Goal: Navigation & Orientation: Understand site structure

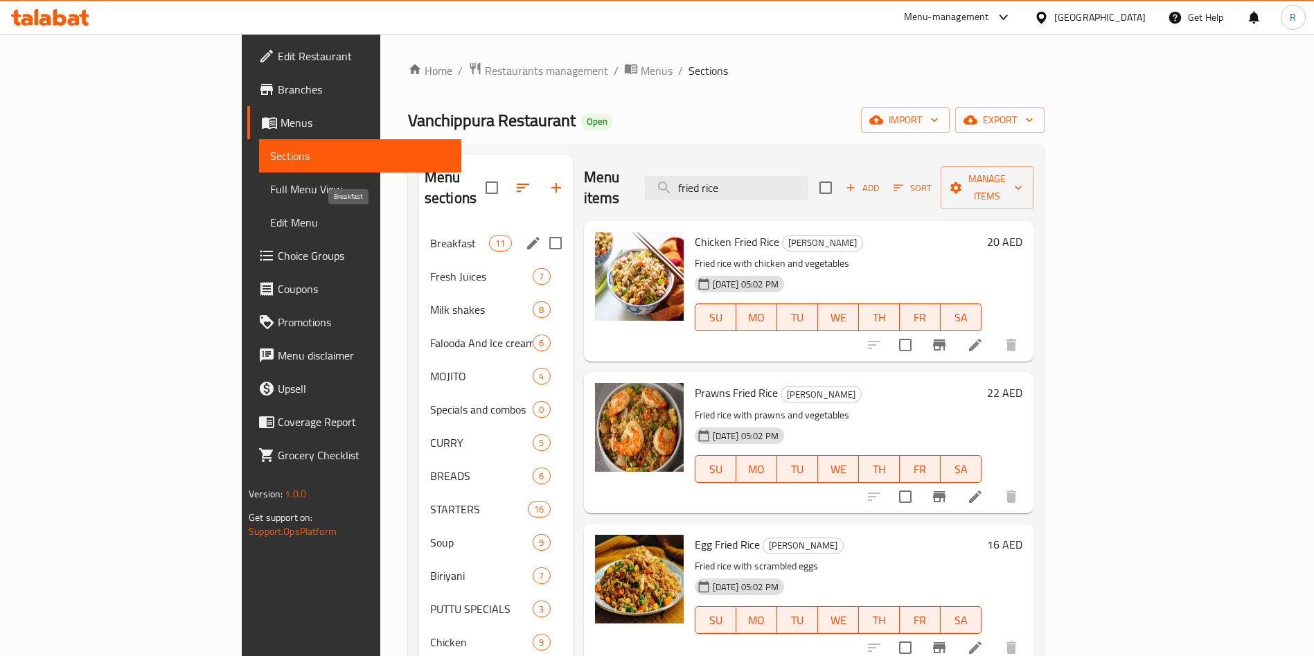
drag, startPoint x: 317, startPoint y: 230, endPoint x: 328, endPoint y: 240, distance: 14.2
click at [419, 231] on div "Breakfast 11" at bounding box center [496, 243] width 154 height 33
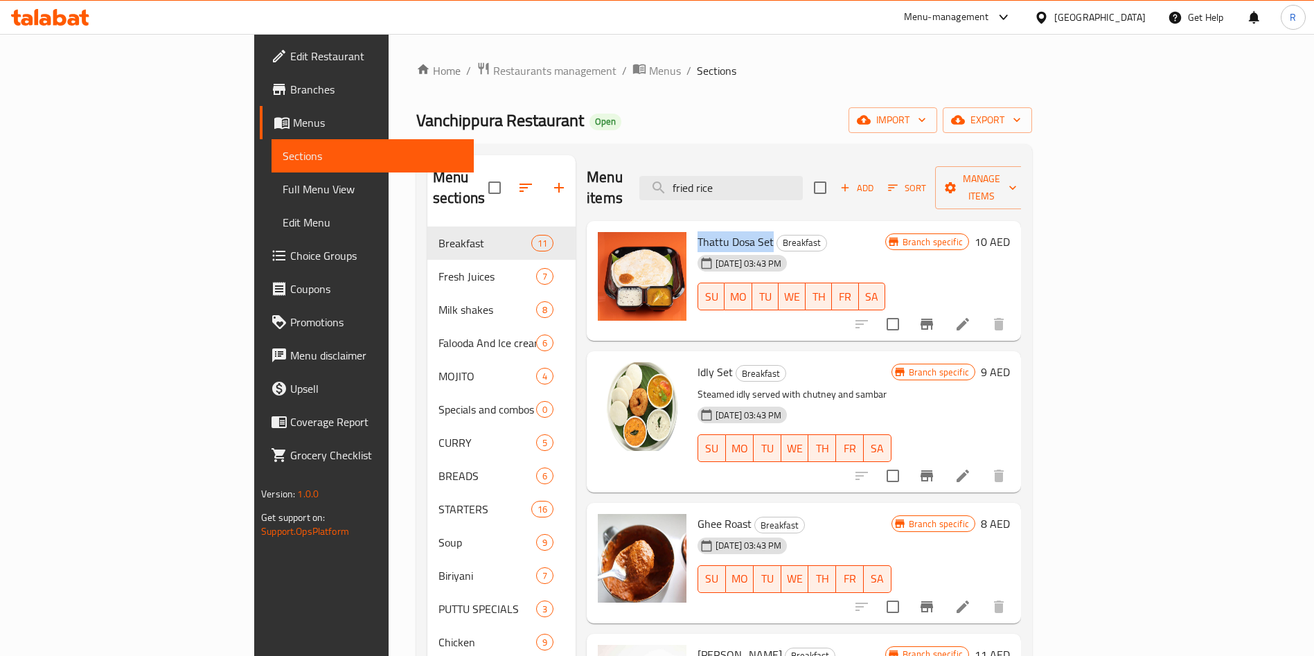
drag, startPoint x: 634, startPoint y: 215, endPoint x: 707, endPoint y: 211, distance: 73.6
click at [707, 231] on span "Thattu Dosa Set" at bounding box center [736, 241] width 76 height 21
copy span "Thattu Dosa Set"
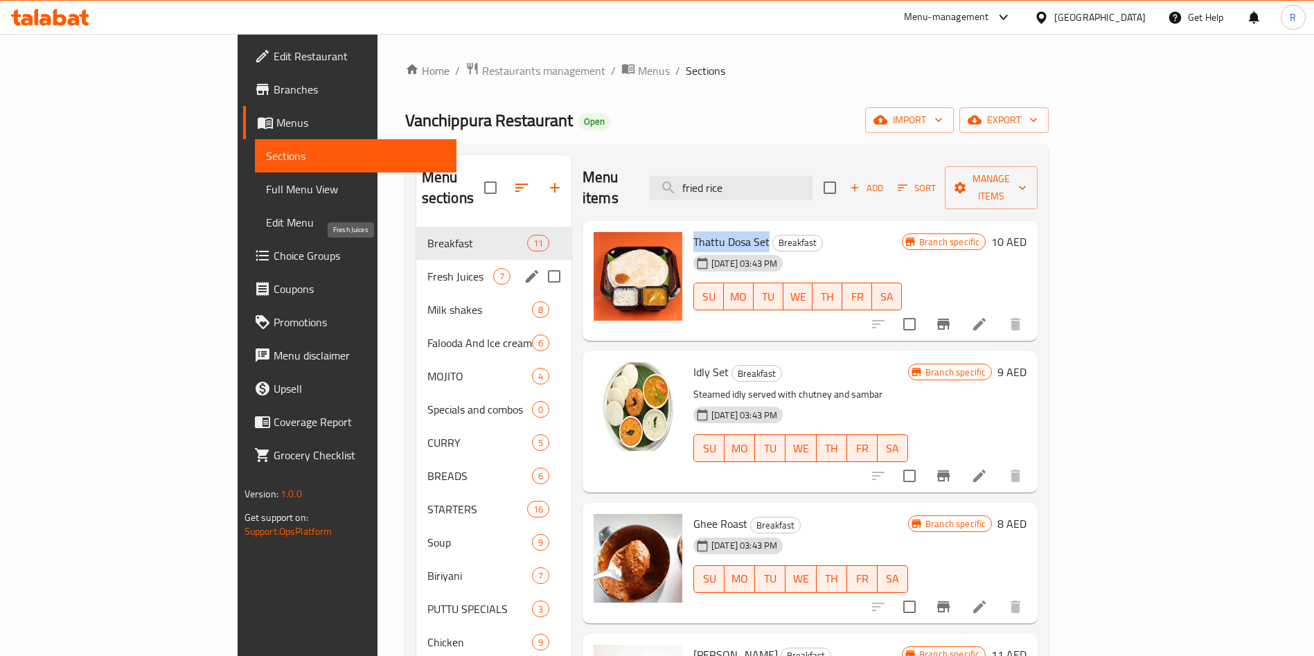
click at [427, 268] on span "Fresh Juices" at bounding box center [460, 276] width 66 height 17
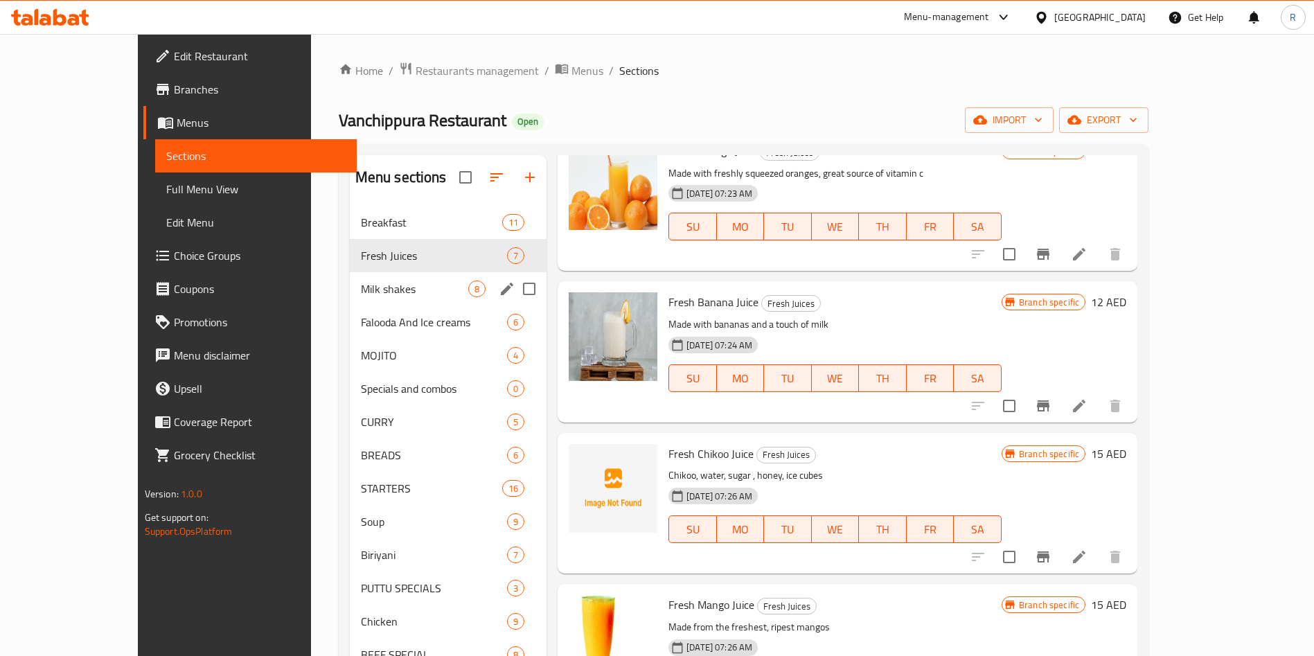
click at [361, 289] on span "Milk shakes" at bounding box center [414, 289] width 107 height 17
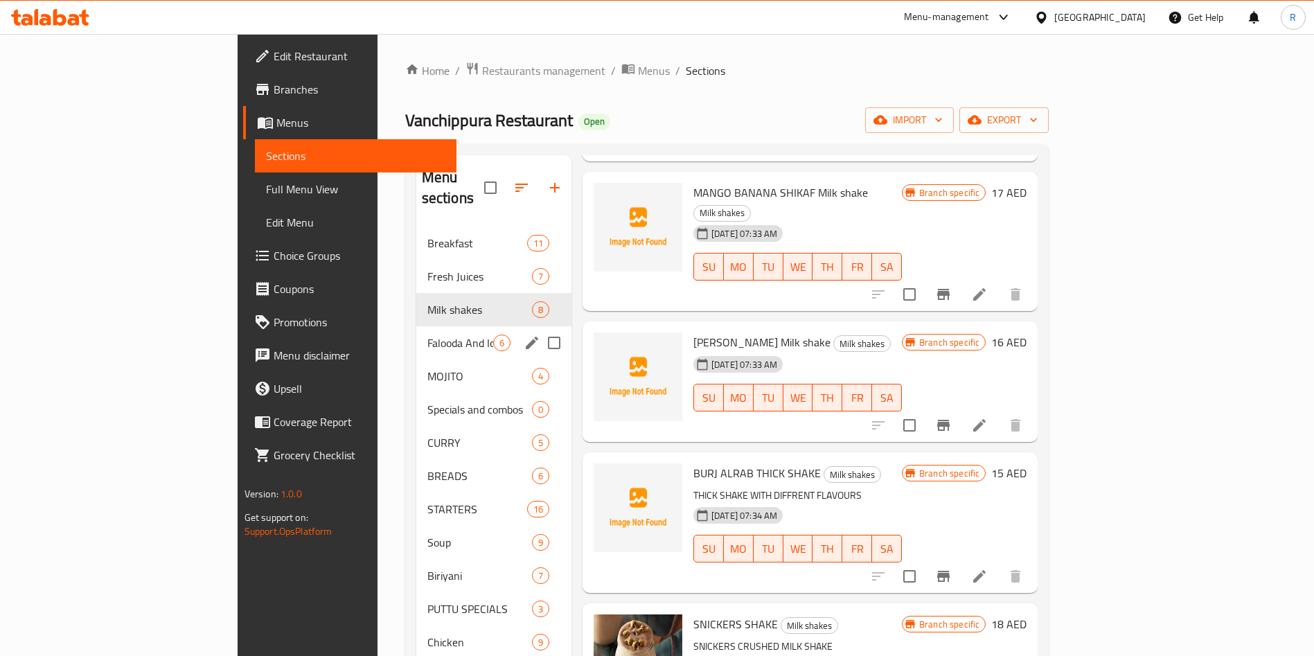
click at [416, 337] on div "Falooda And Ice creams 6" at bounding box center [493, 342] width 155 height 33
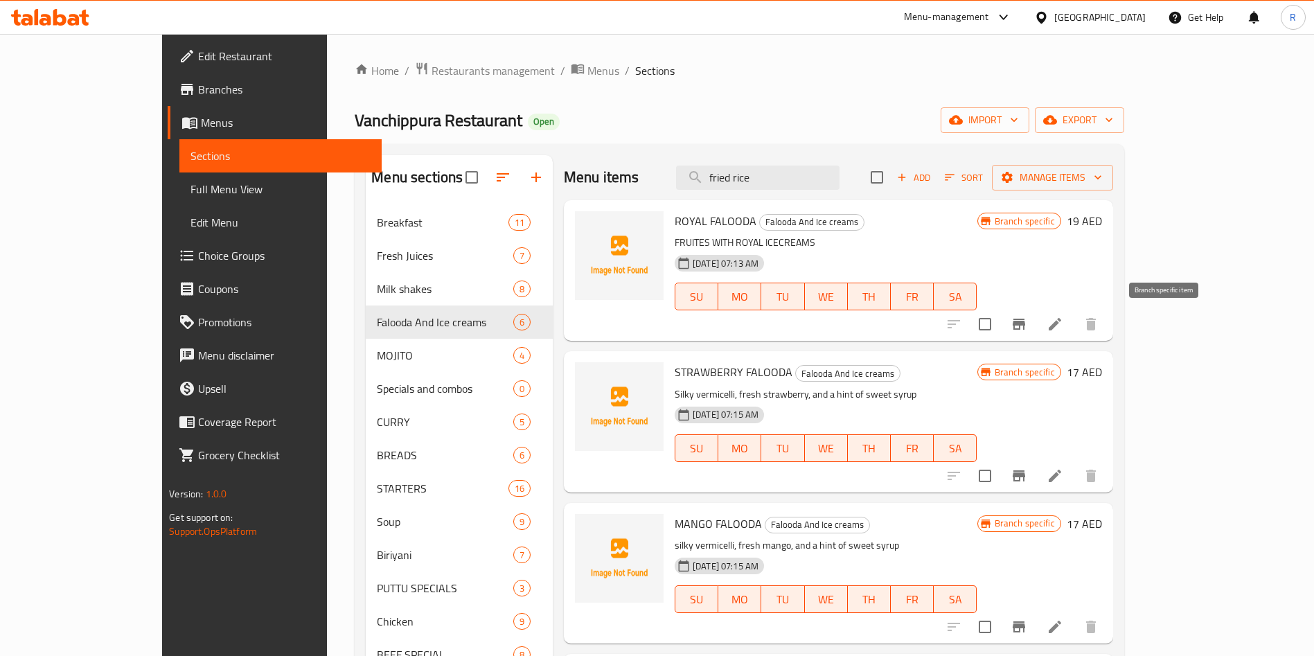
click at [1036, 315] on button "Branch-specific-item" at bounding box center [1018, 324] width 33 height 33
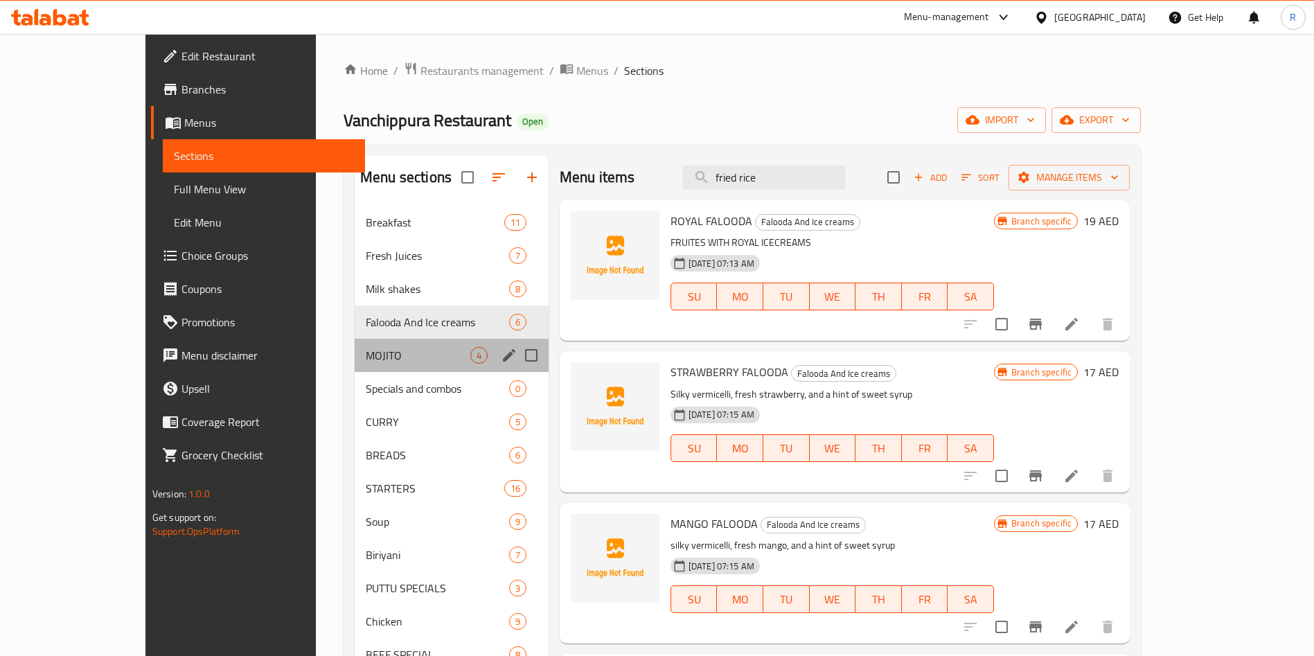
click at [355, 364] on div "MOJITO 4" at bounding box center [452, 355] width 194 height 33
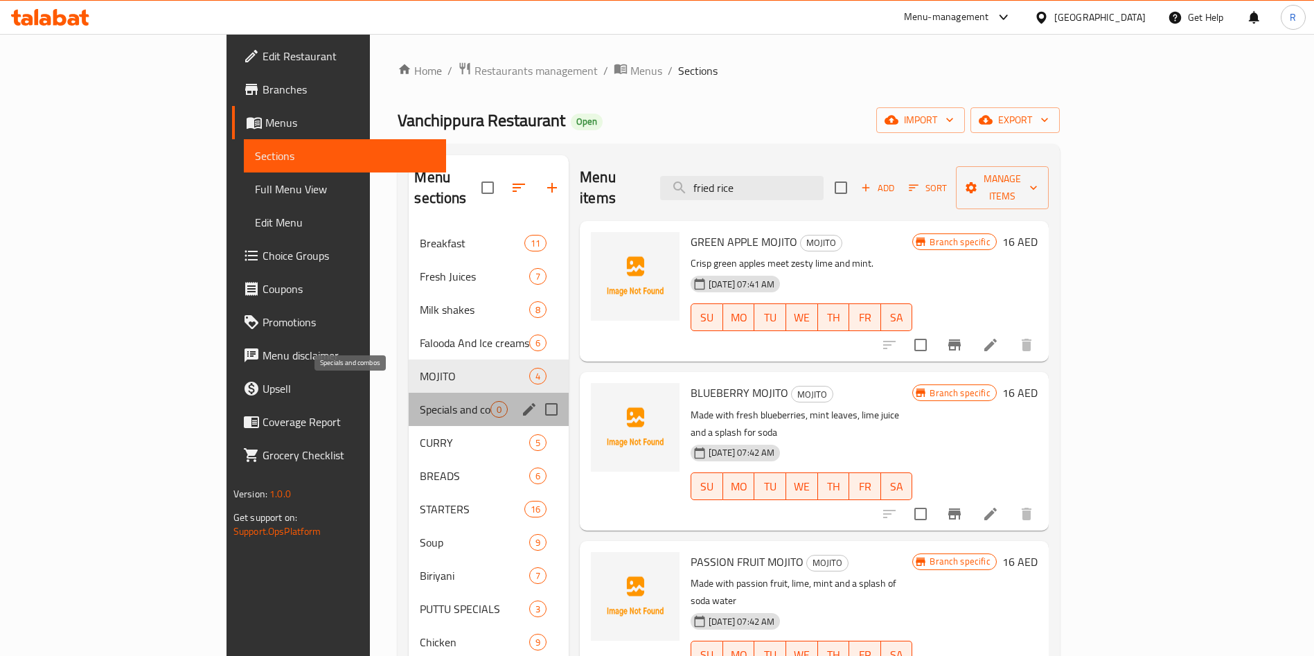
click at [420, 401] on span "Specials and combos" at bounding box center [455, 409] width 71 height 17
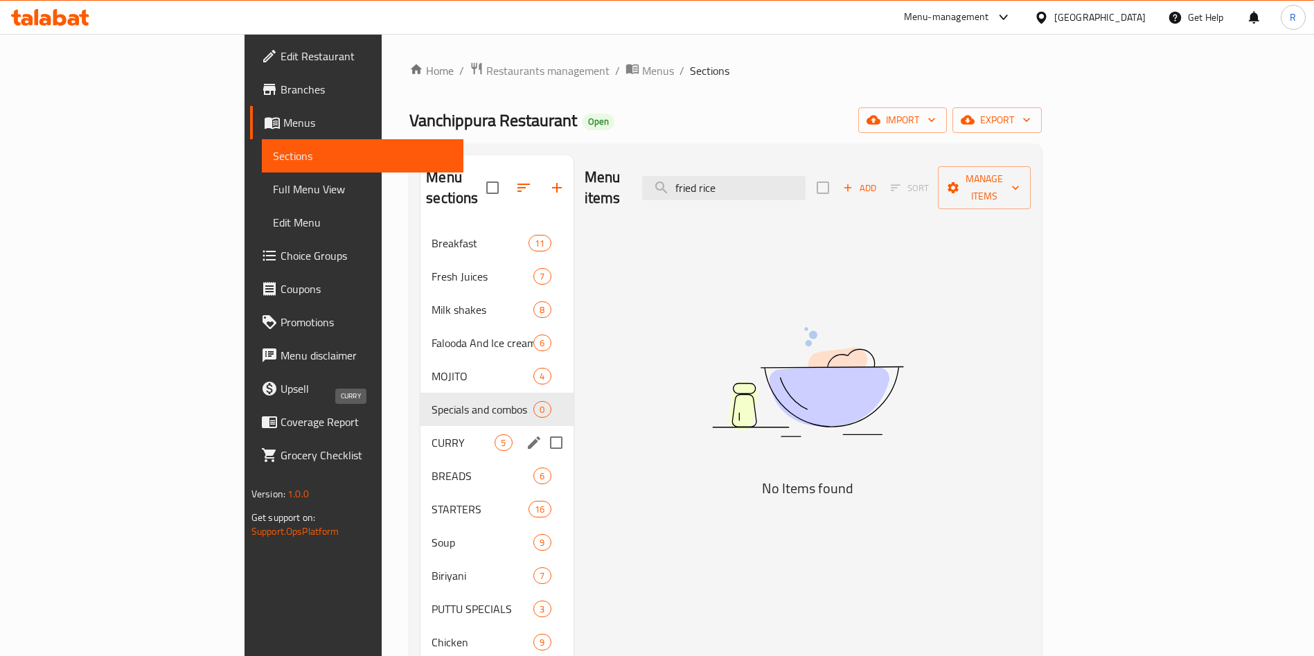
click at [432, 434] on span "CURRY" at bounding box center [463, 442] width 63 height 17
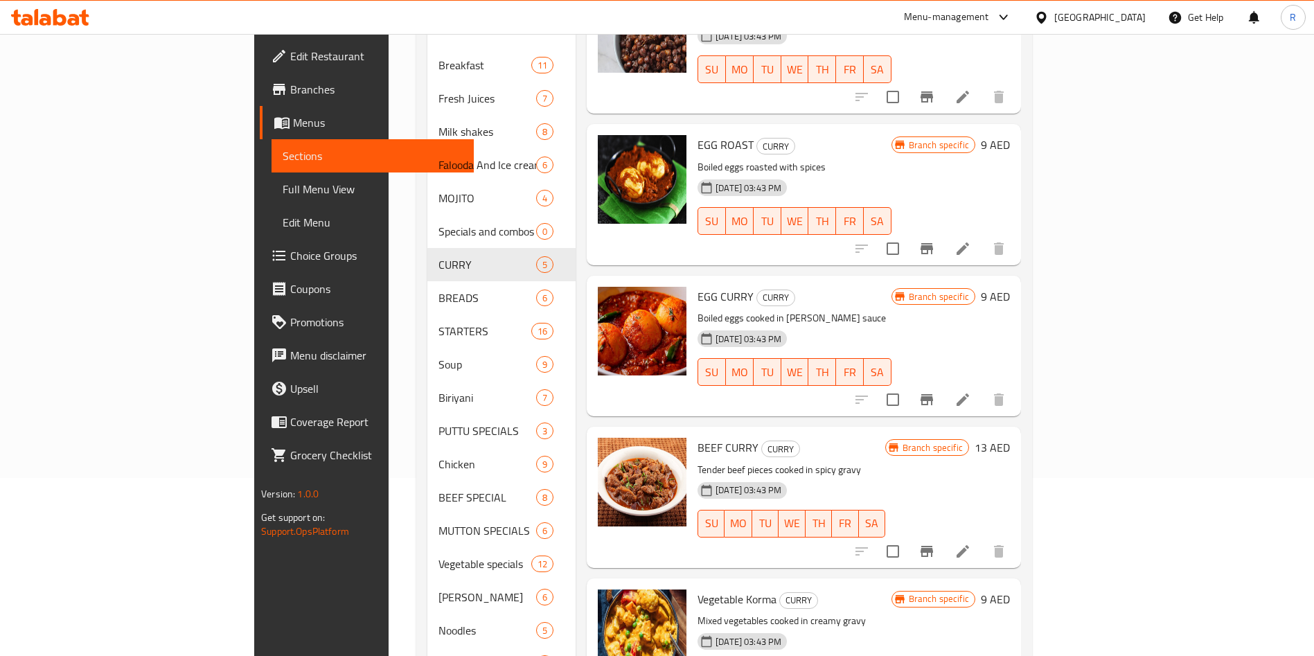
scroll to position [259, 0]
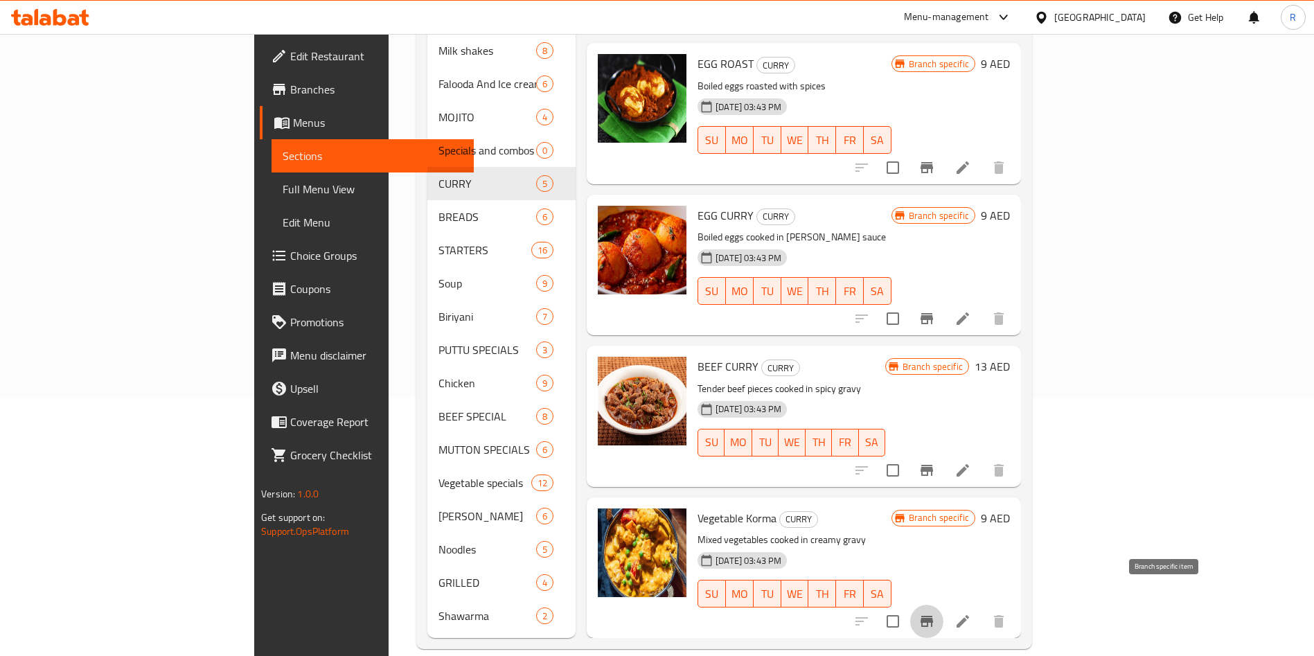
click at [935, 613] on icon "Branch-specific-item" at bounding box center [927, 621] width 17 height 17
click at [935, 462] on icon "Branch-specific-item" at bounding box center [927, 470] width 17 height 17
click at [935, 310] on icon "Branch-specific-item" at bounding box center [927, 318] width 17 height 17
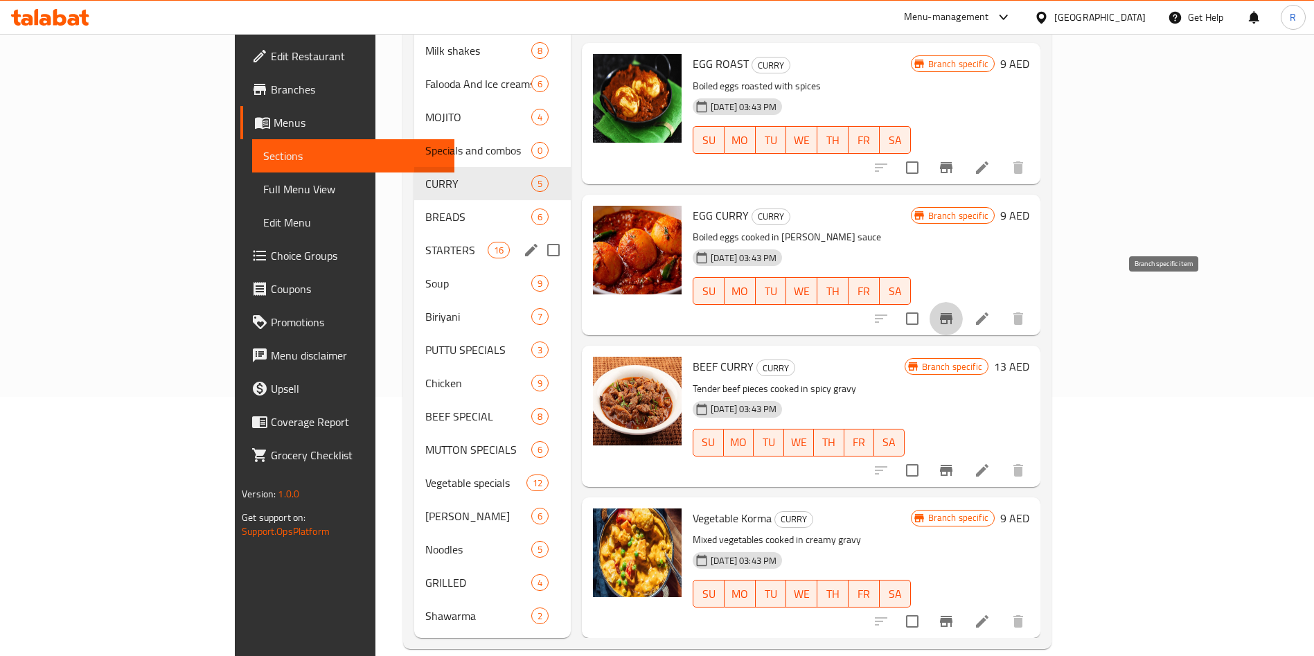
click at [414, 233] on div "STARTERS 16" at bounding box center [492, 249] width 157 height 33
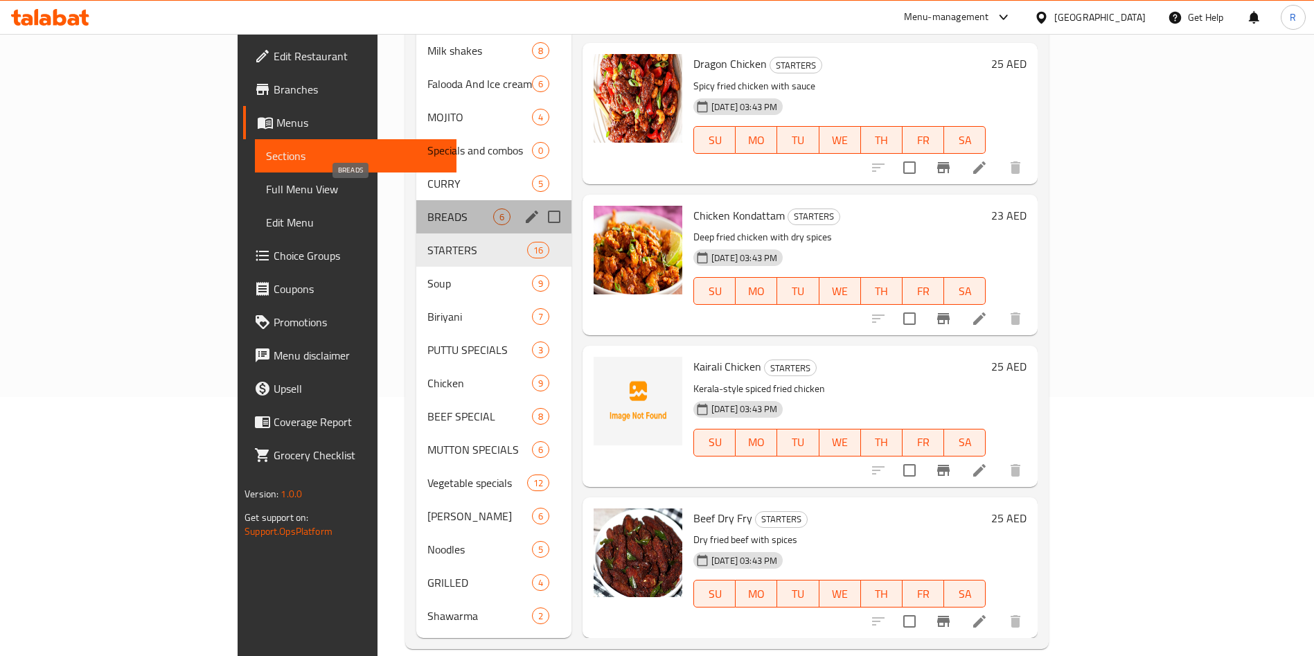
click at [427, 209] on span "BREADS" at bounding box center [460, 217] width 66 height 17
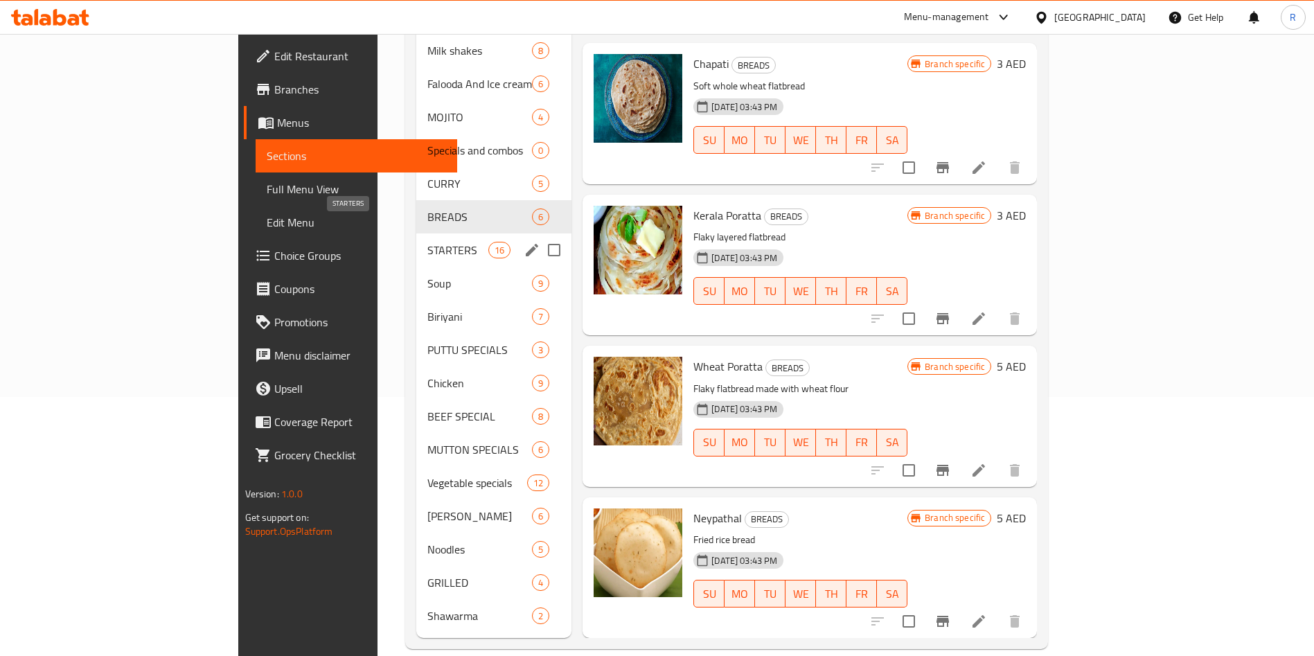
click at [427, 242] on span "STARTERS" at bounding box center [457, 250] width 61 height 17
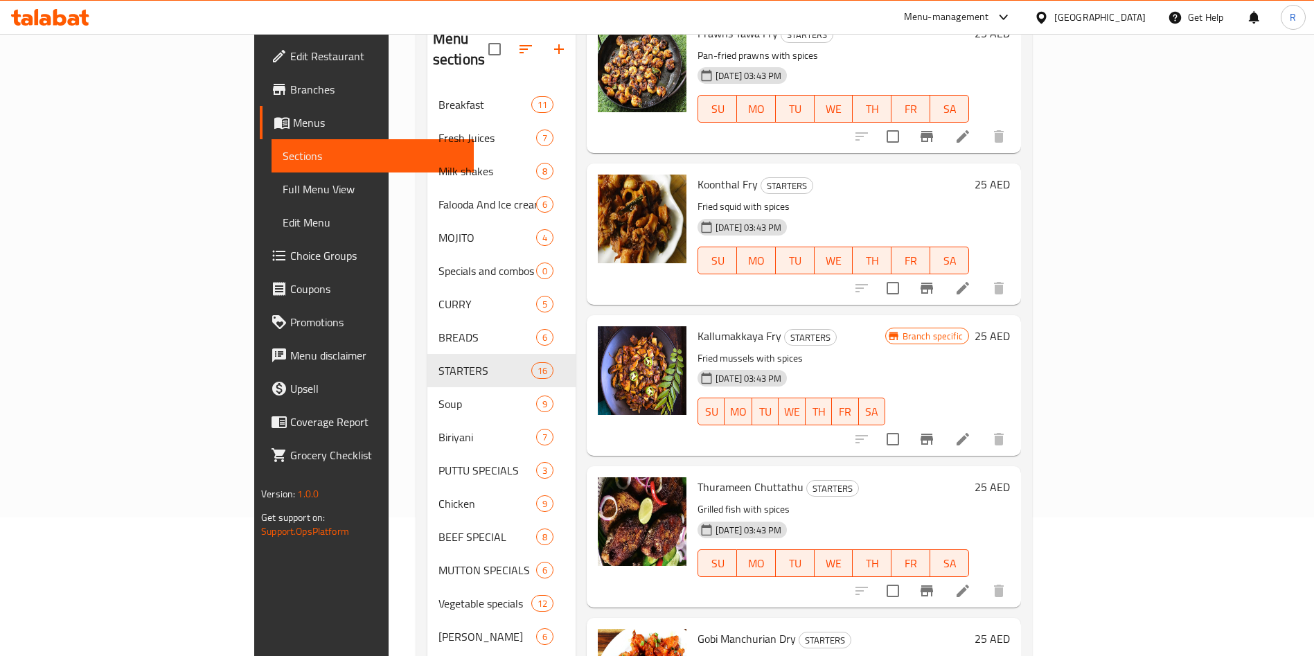
scroll to position [259, 0]
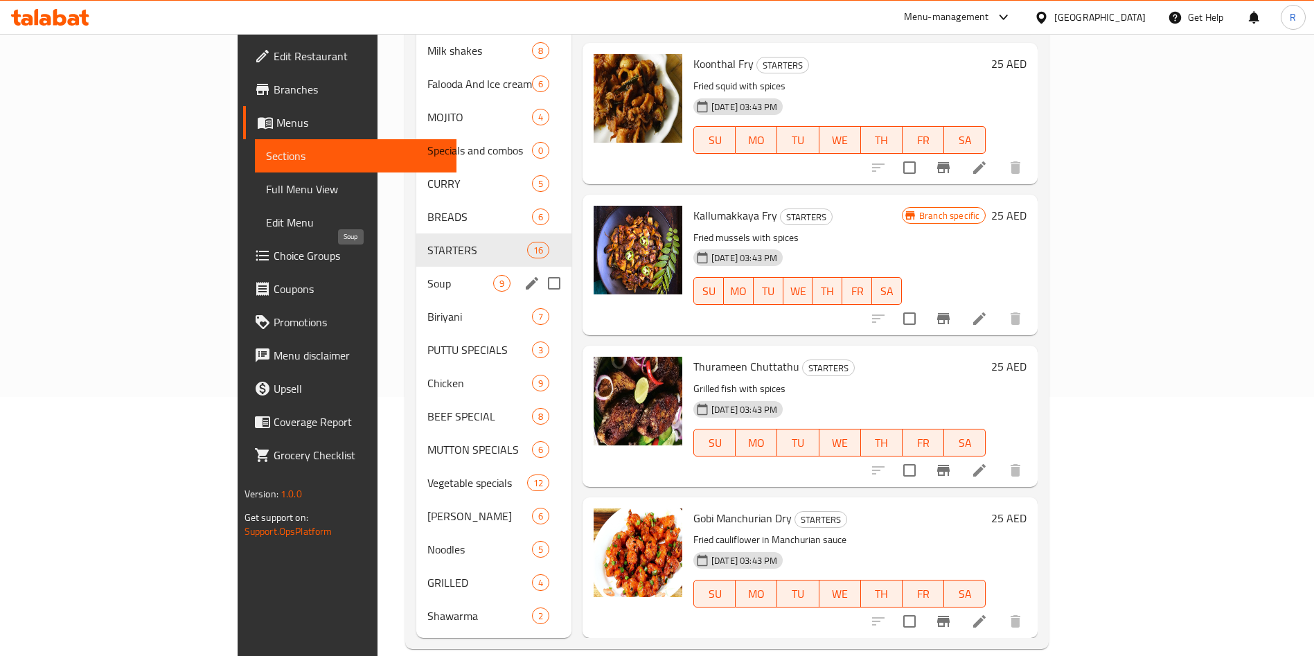
click at [427, 275] on span "Soup" at bounding box center [460, 283] width 66 height 17
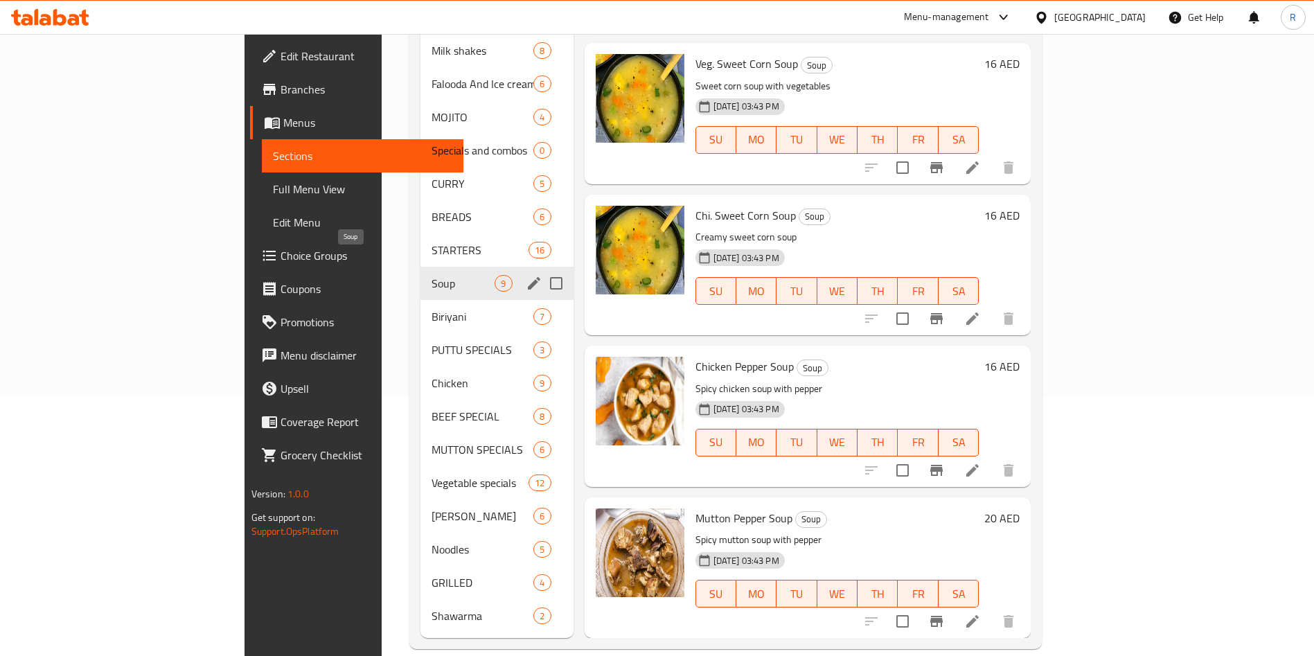
scroll to position [675, 0]
click at [421, 306] on div "Biriyani 7" at bounding box center [497, 316] width 152 height 33
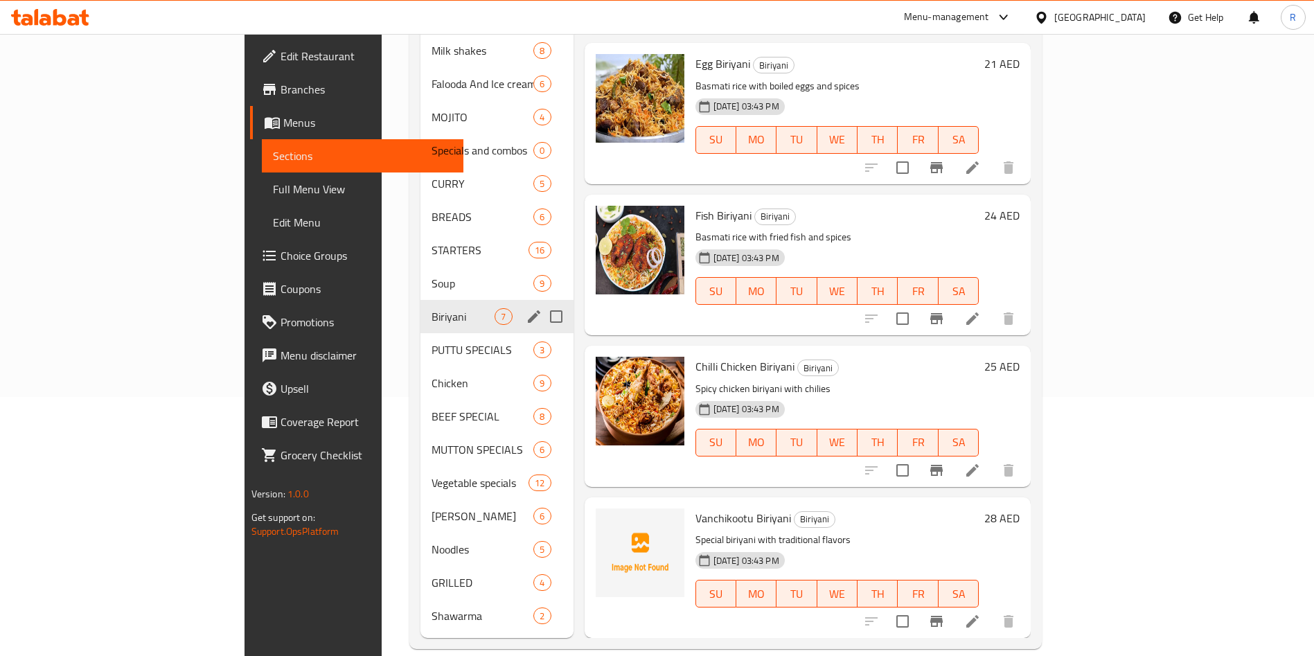
scroll to position [373, 0]
click at [432, 342] on span "PUTTU SPECIALS" at bounding box center [463, 350] width 63 height 17
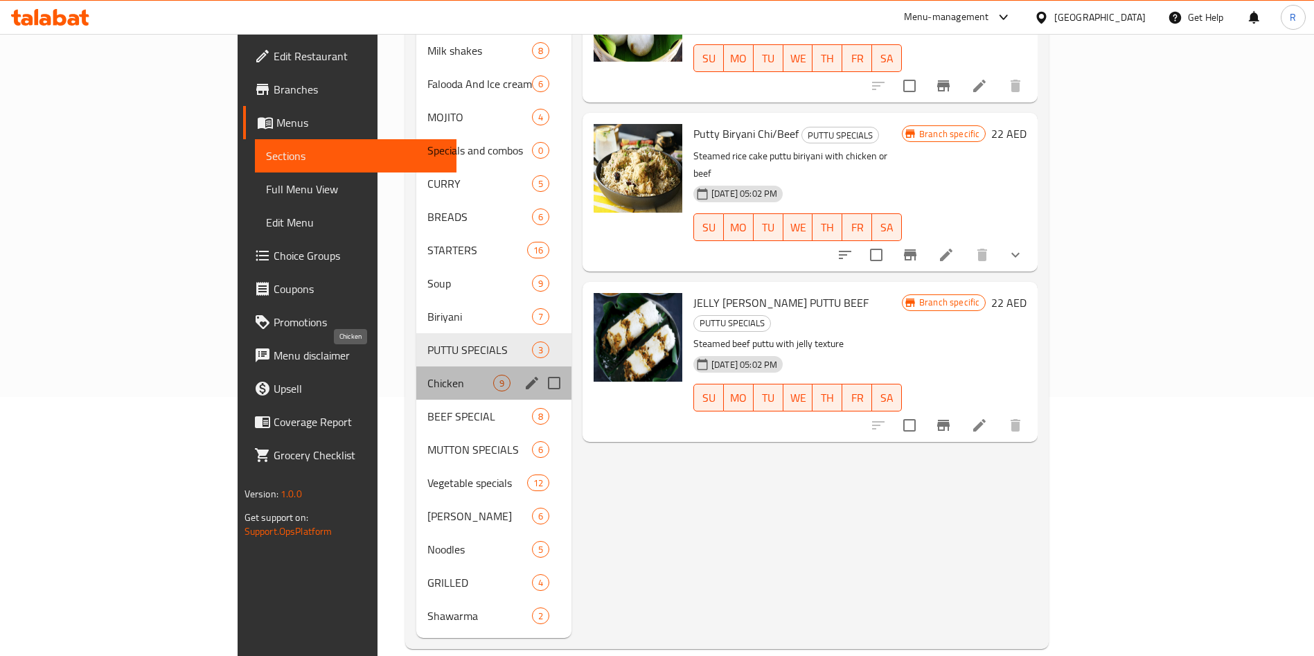
click at [427, 375] on span "Chicken" at bounding box center [460, 383] width 66 height 17
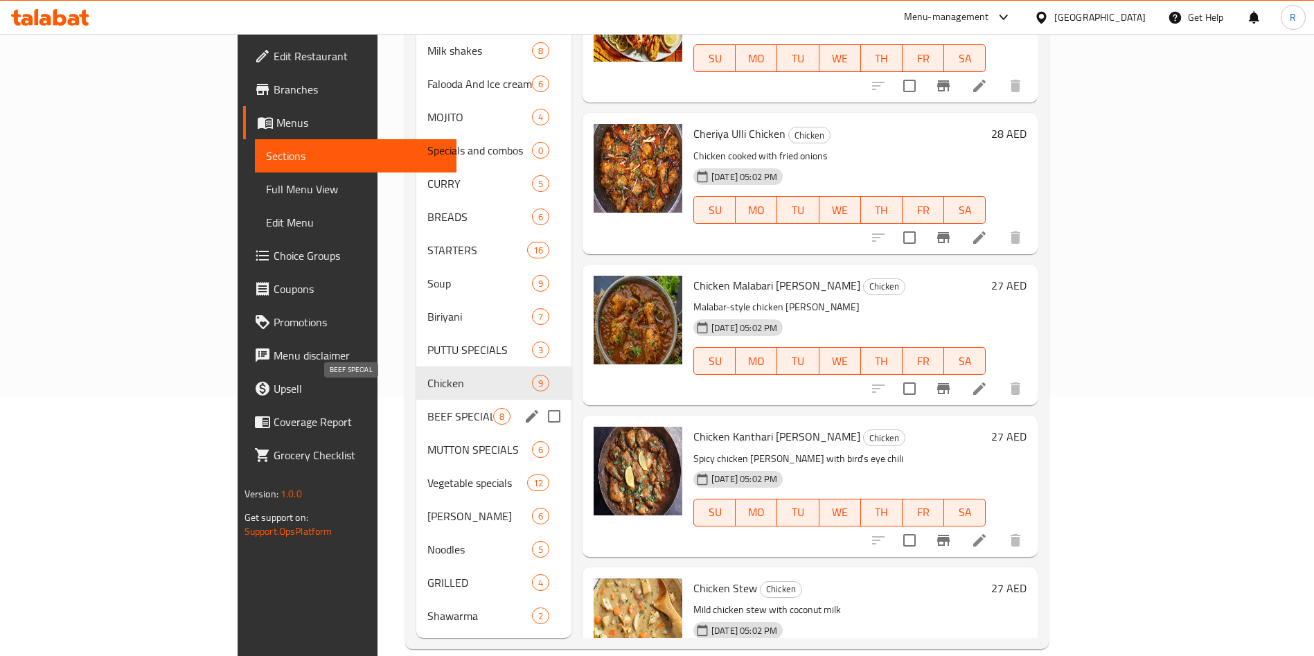
click at [427, 408] on span "BEEF SPECIAL" at bounding box center [460, 416] width 66 height 17
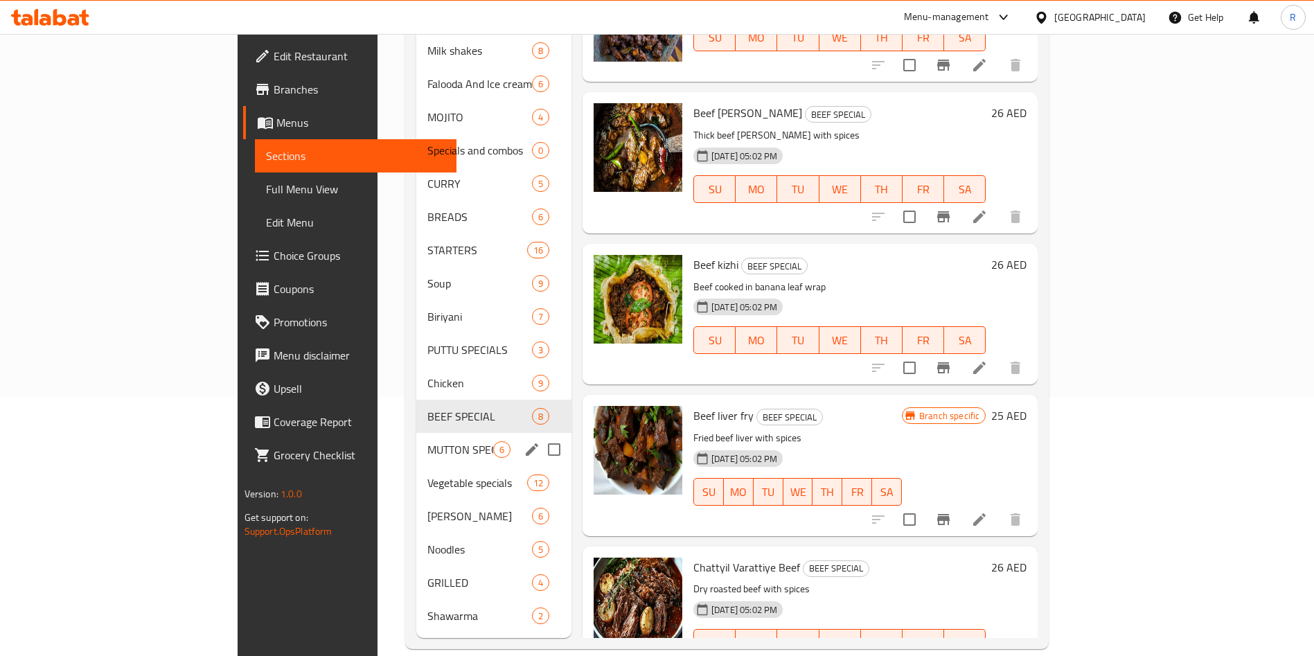
click at [416, 441] on div "MUTTON SPECIALS 6" at bounding box center [493, 449] width 155 height 33
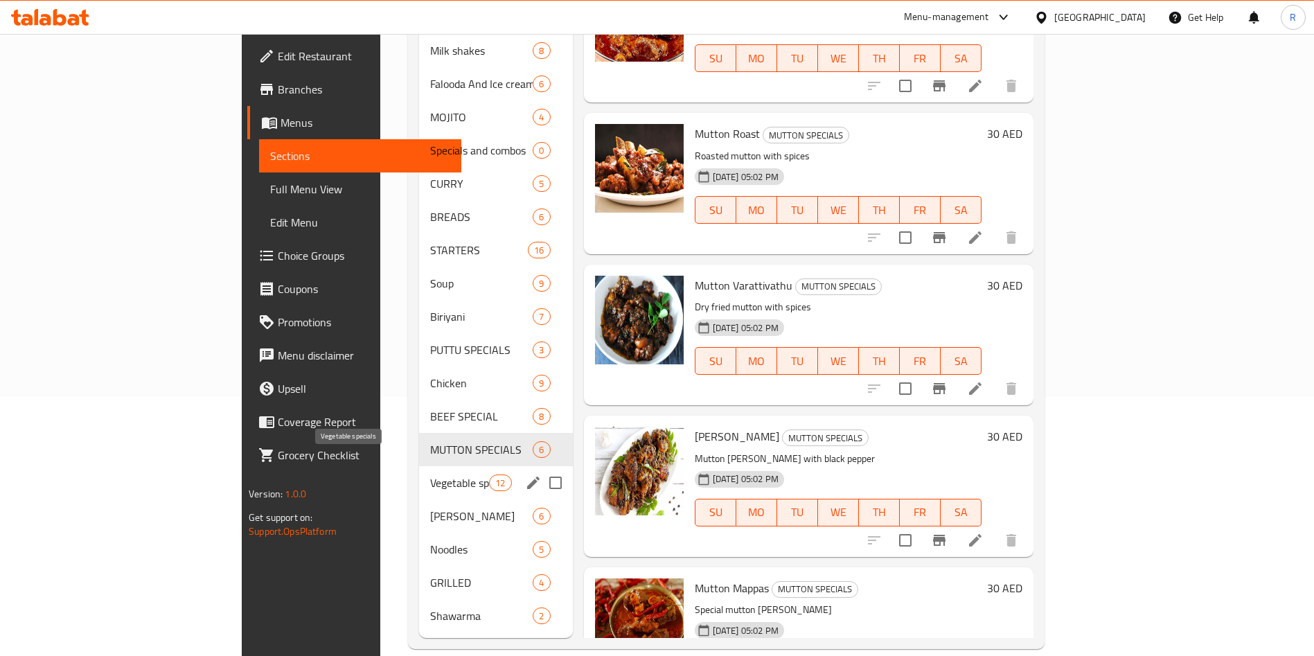
click at [430, 475] on span "Vegetable specials" at bounding box center [459, 483] width 59 height 17
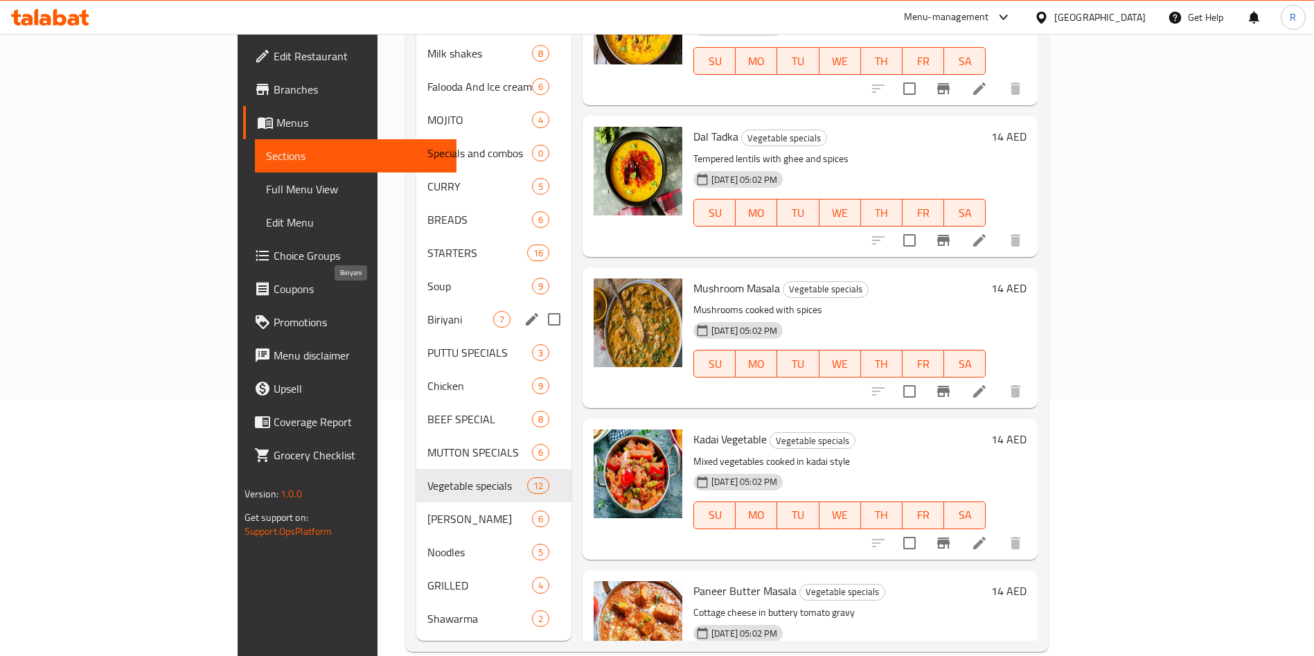
scroll to position [259, 0]
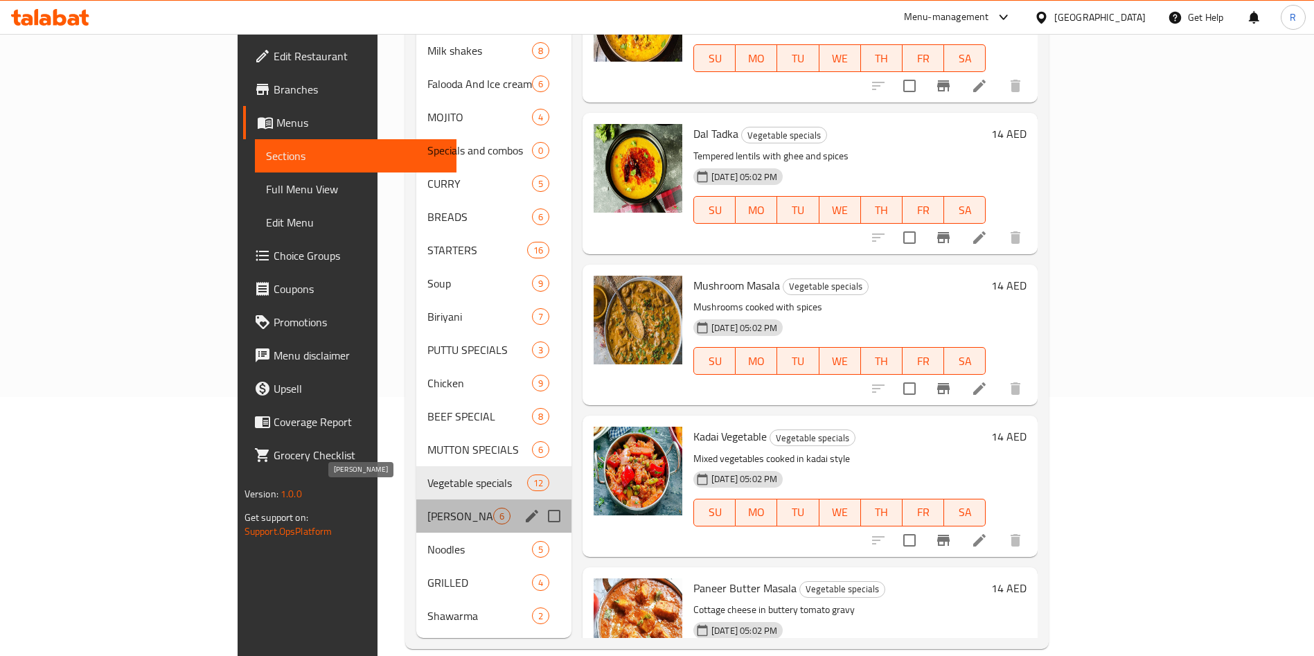
click at [427, 508] on span "[PERSON_NAME]" at bounding box center [460, 516] width 66 height 17
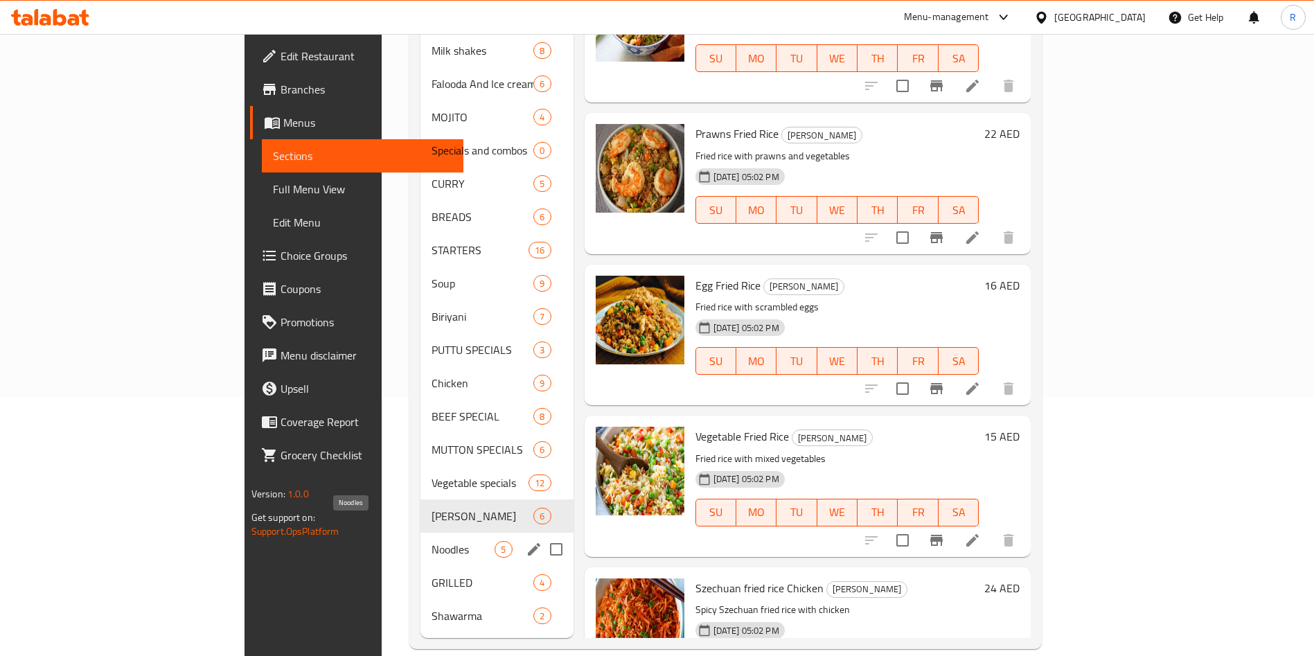
click at [432, 541] on span "Noodles" at bounding box center [463, 549] width 63 height 17
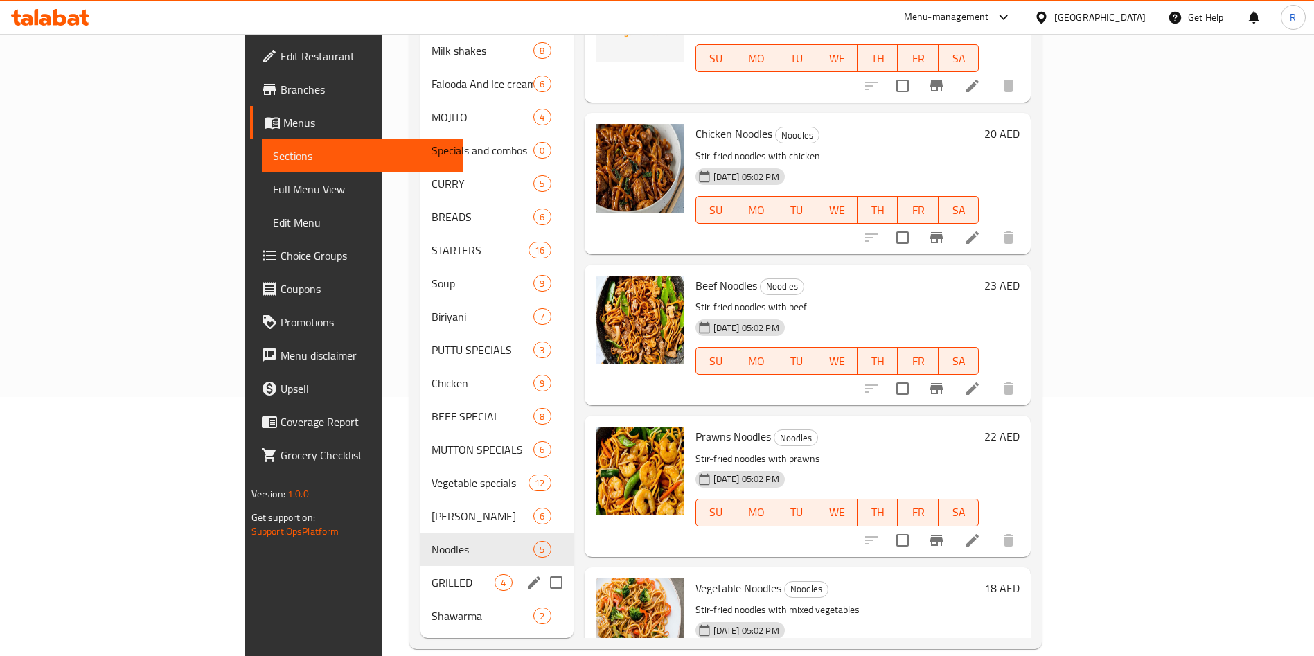
click at [432, 574] on span "GRILLED" at bounding box center [463, 582] width 63 height 17
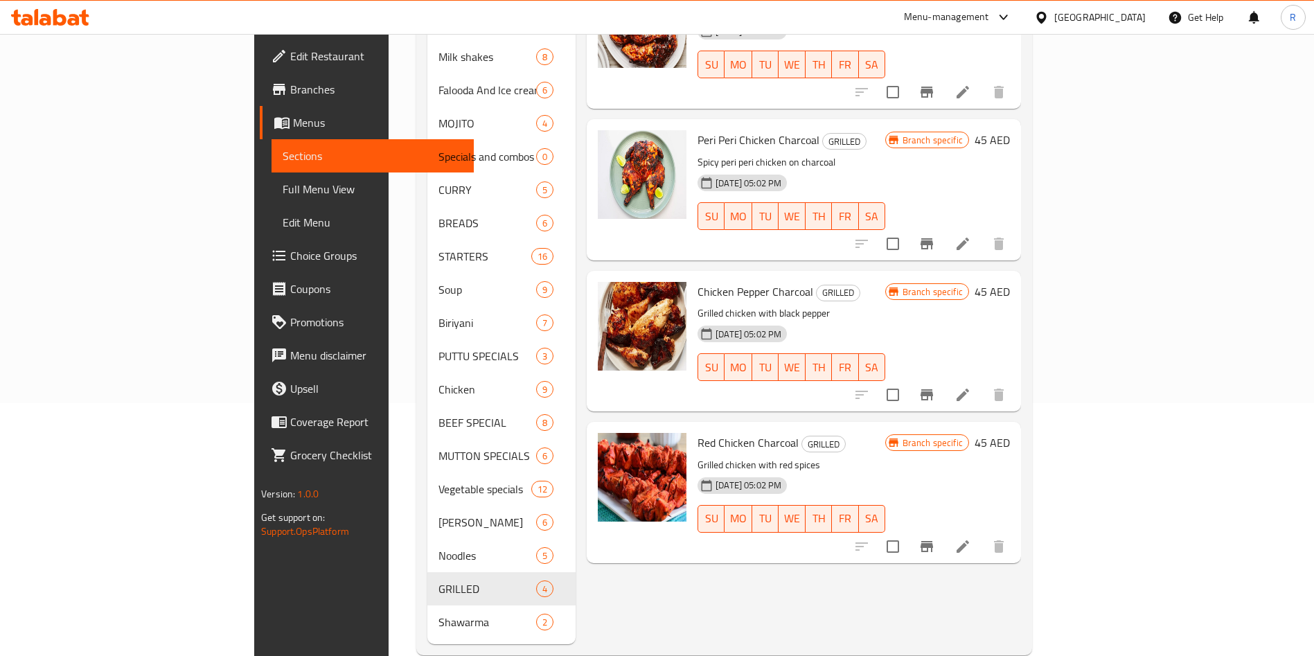
scroll to position [259, 0]
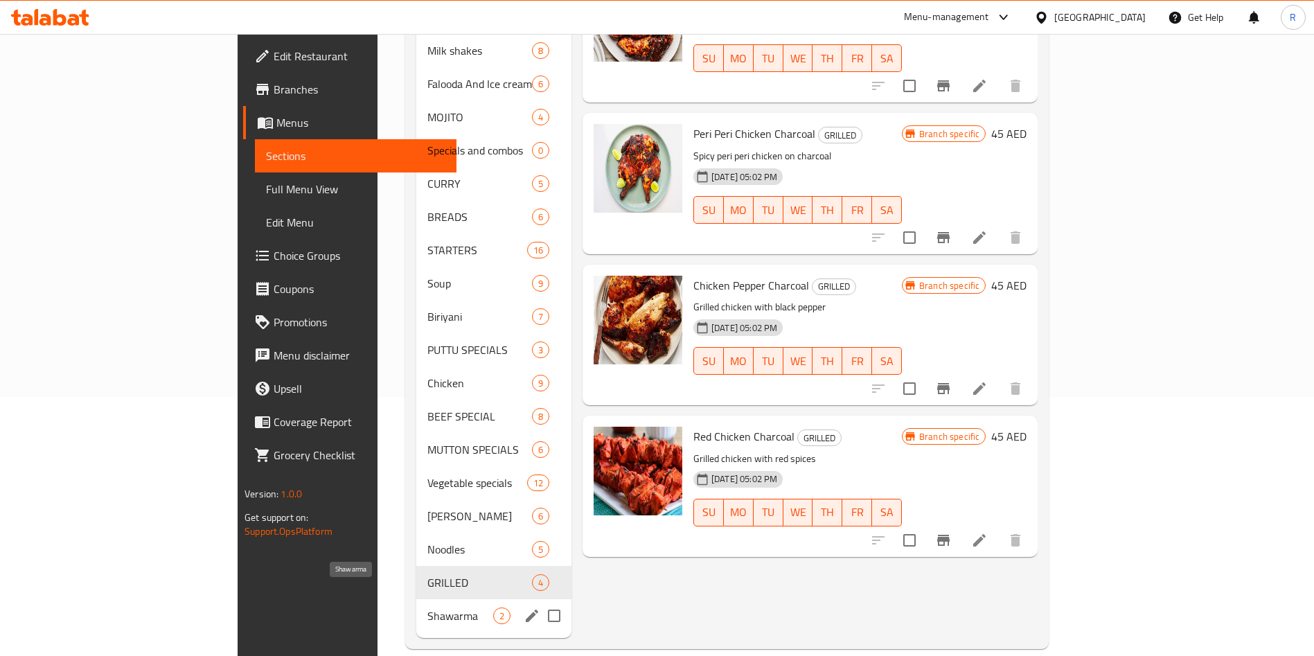
click at [427, 608] on span "Shawarma" at bounding box center [460, 616] width 66 height 17
